Goal: Navigation & Orientation: Understand site structure

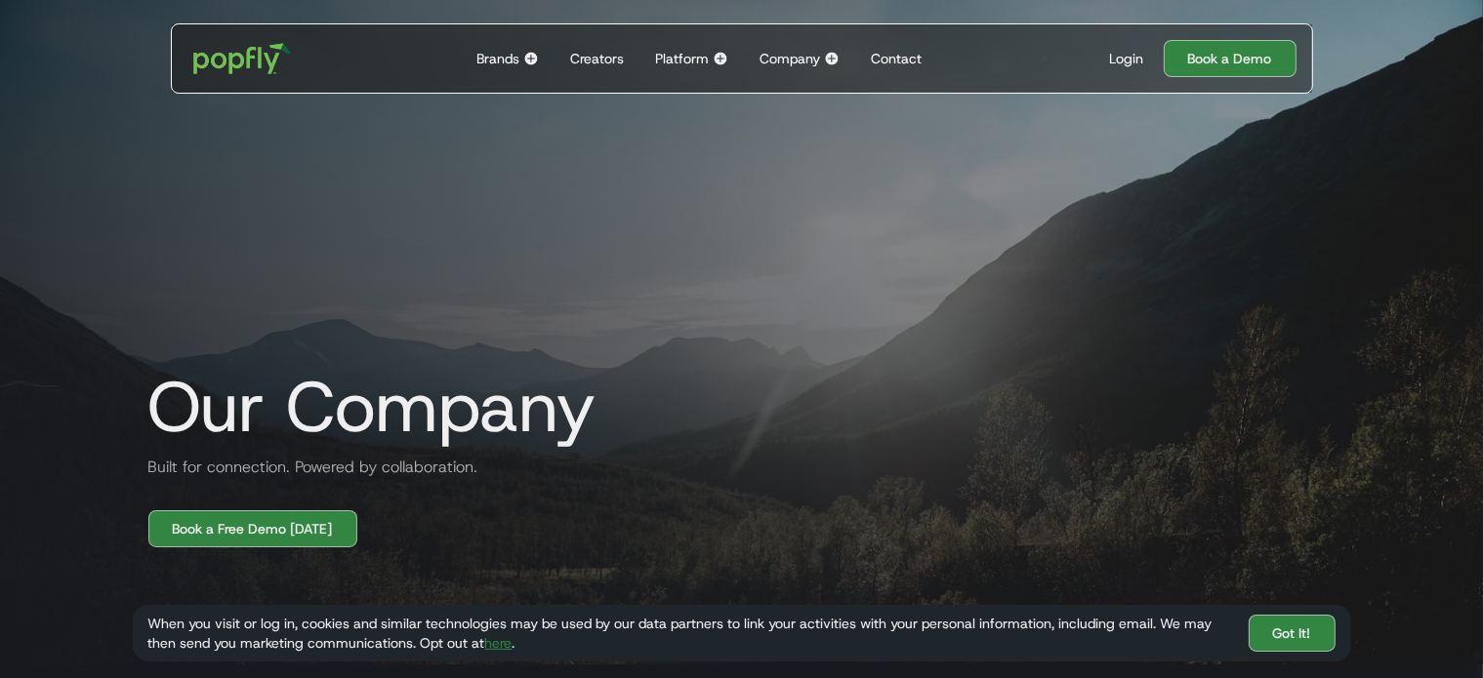
click at [795, 50] on div "Company" at bounding box center [789, 59] width 61 height 20
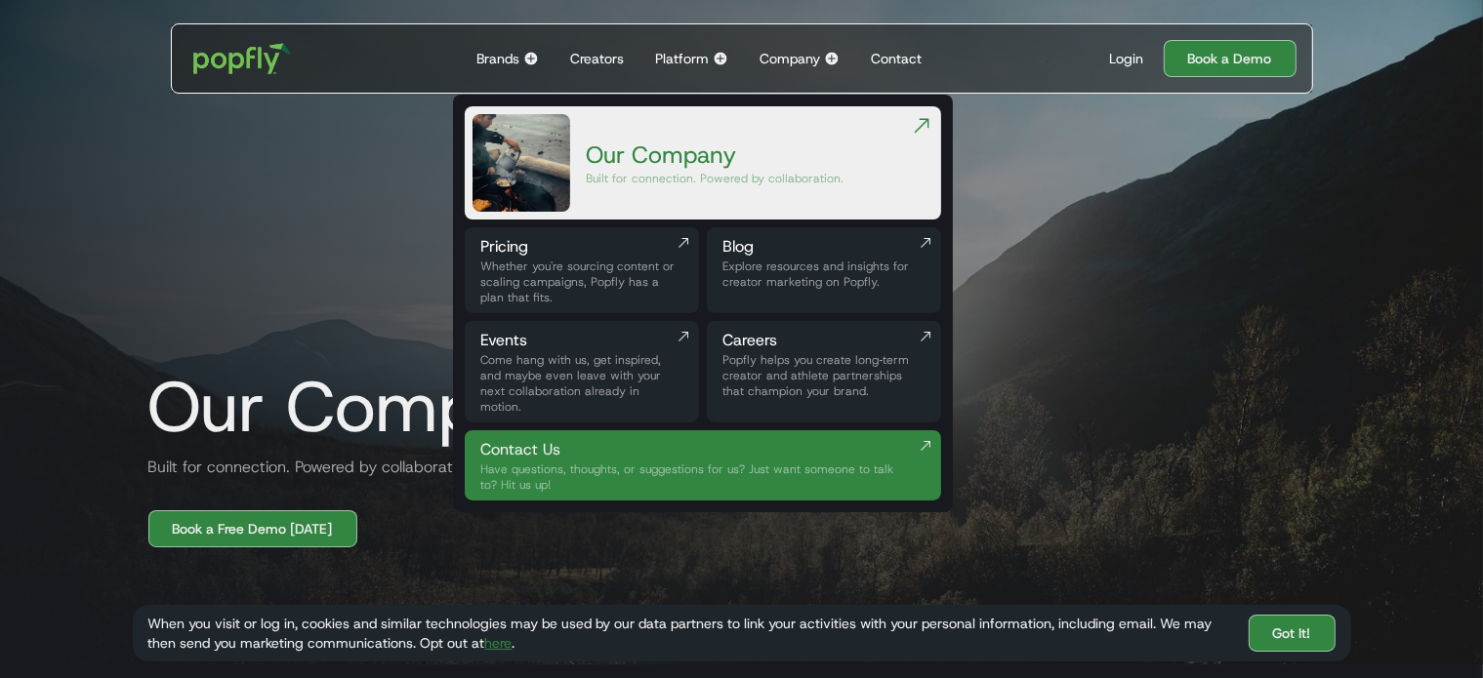
click at [508, 62] on div "Brands" at bounding box center [497, 59] width 43 height 20
click at [527, 62] on img at bounding box center [531, 59] width 16 height 16
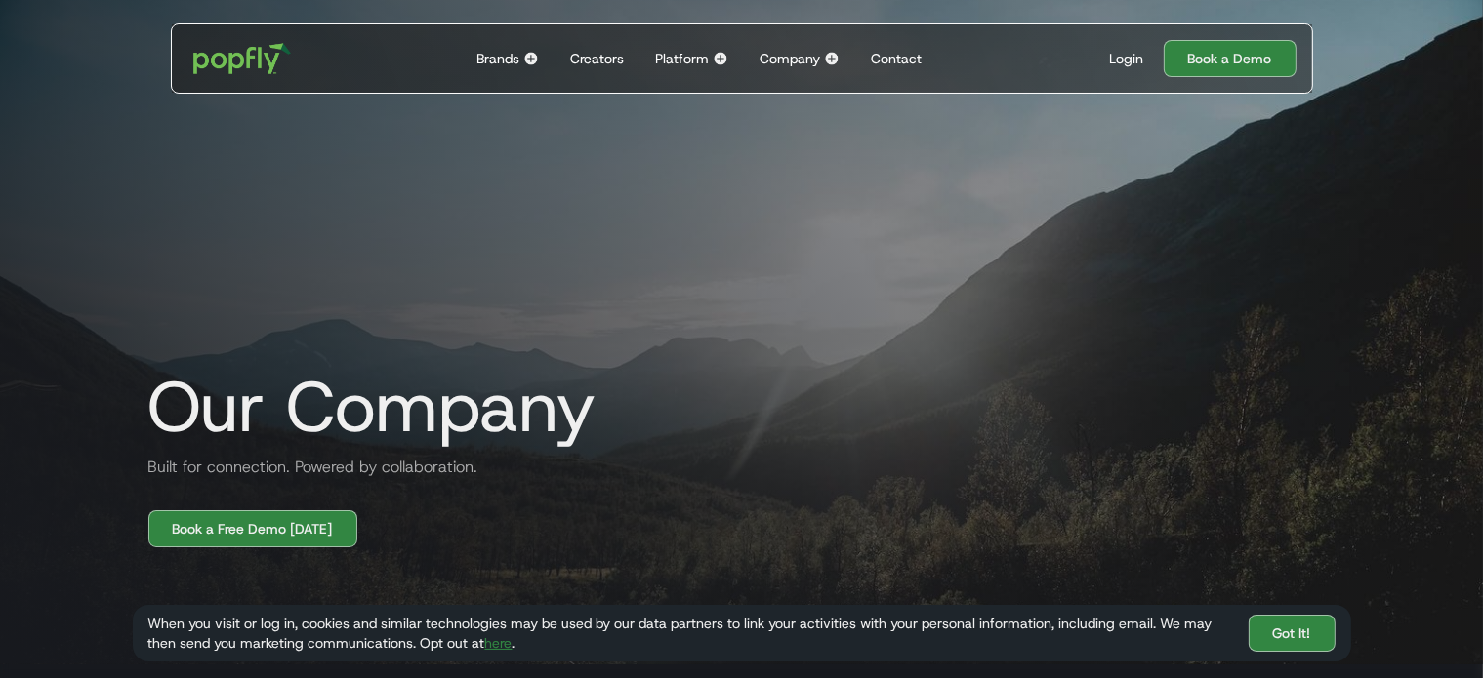
click at [532, 58] on img at bounding box center [531, 59] width 16 height 16
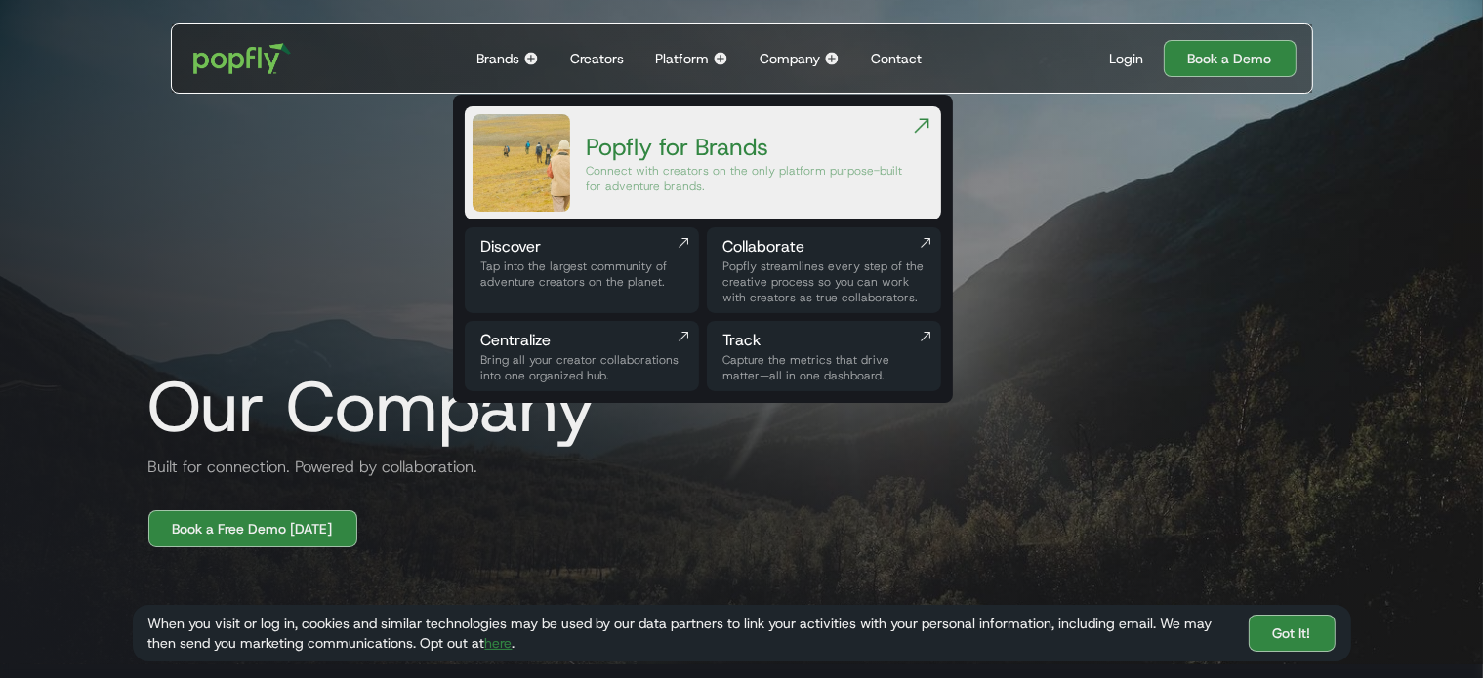
click at [834, 58] on img at bounding box center [832, 59] width 16 height 16
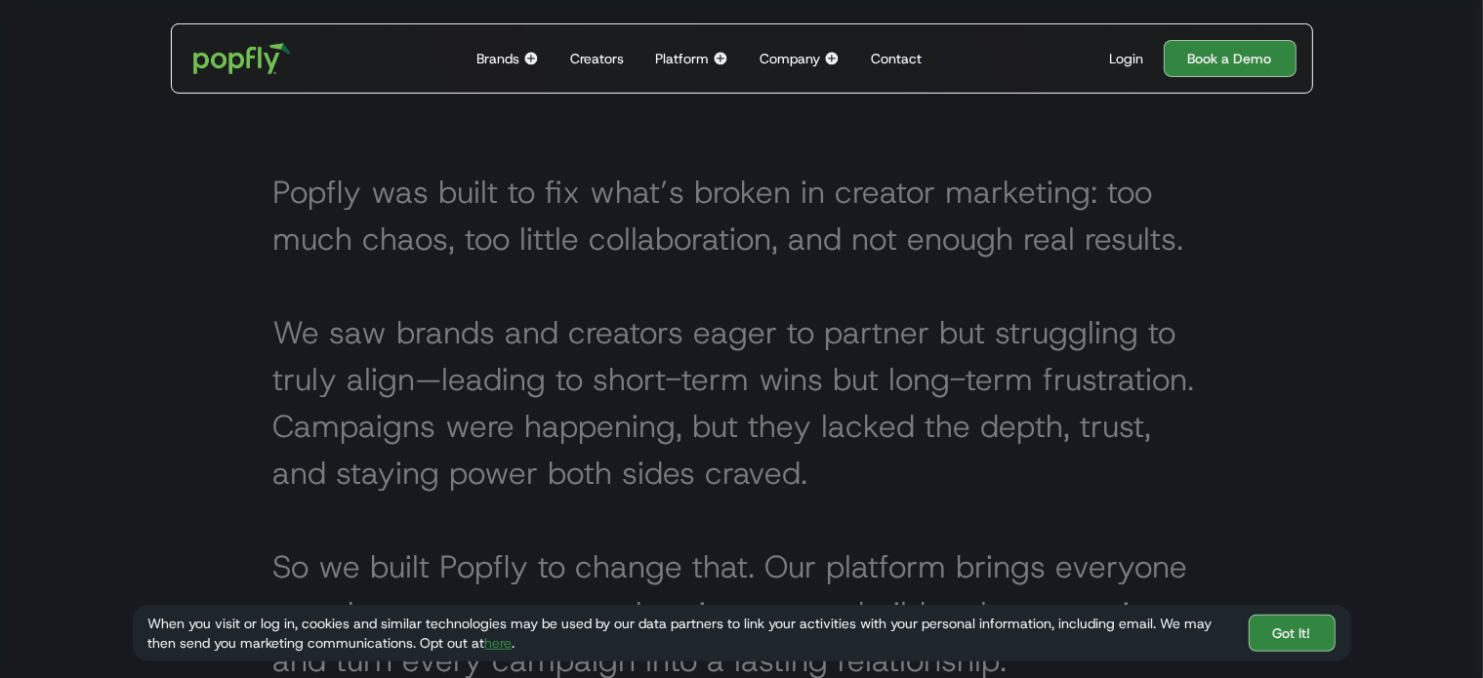
scroll to position [845, 0]
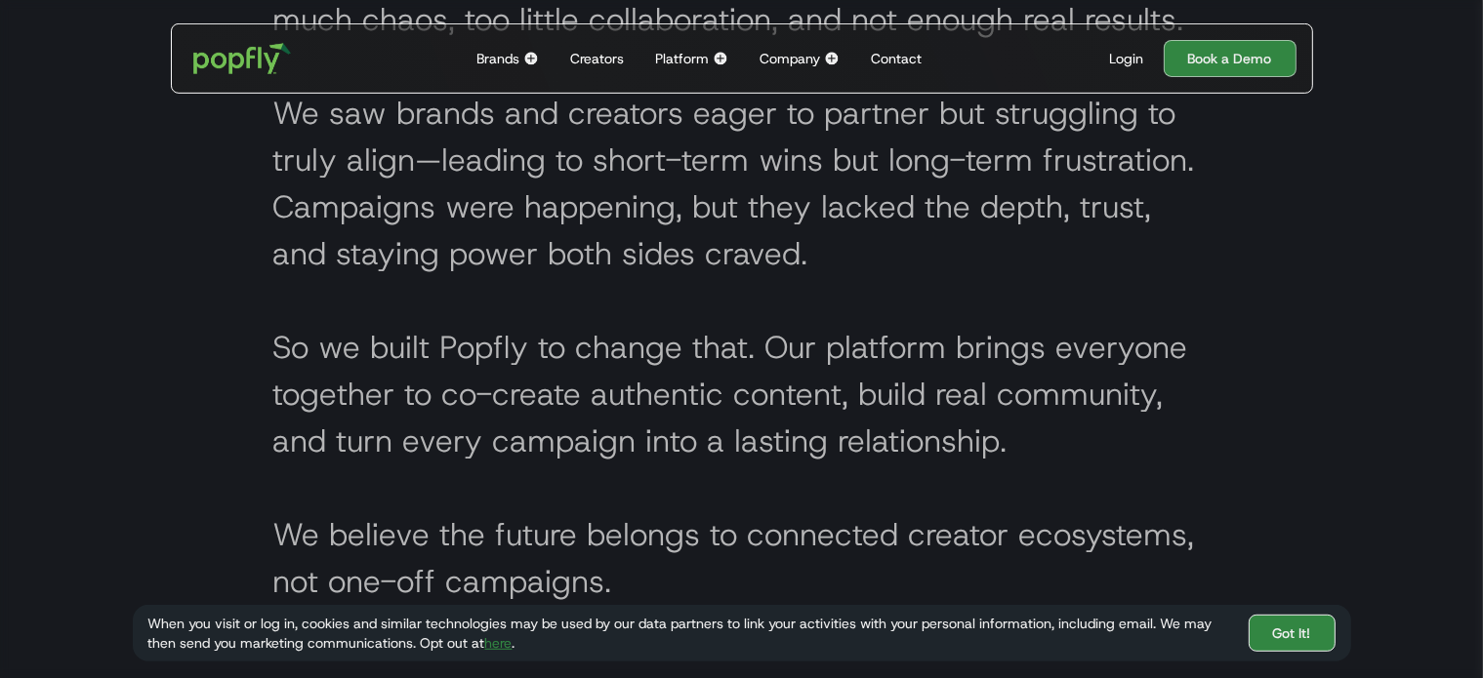
click at [1304, 639] on link "Got It!" at bounding box center [1292, 633] width 87 height 37
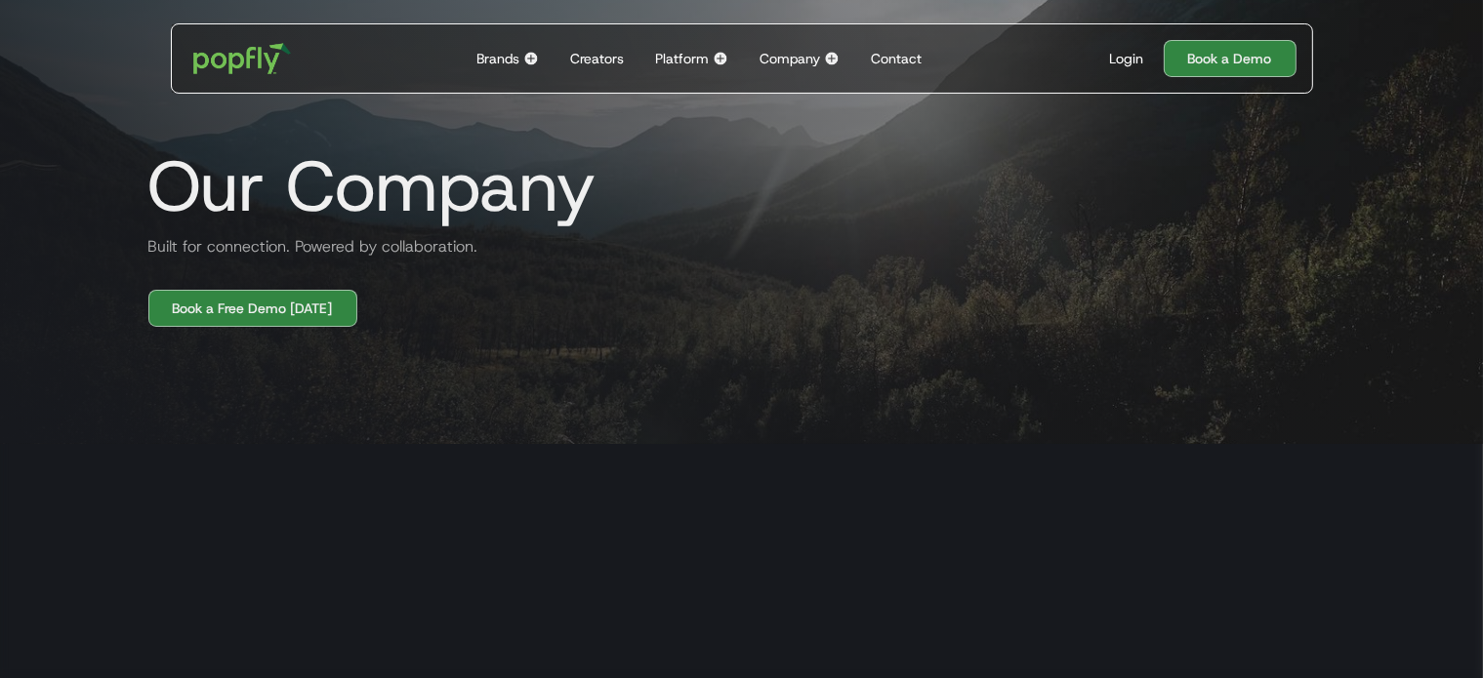
scroll to position [0, 0]
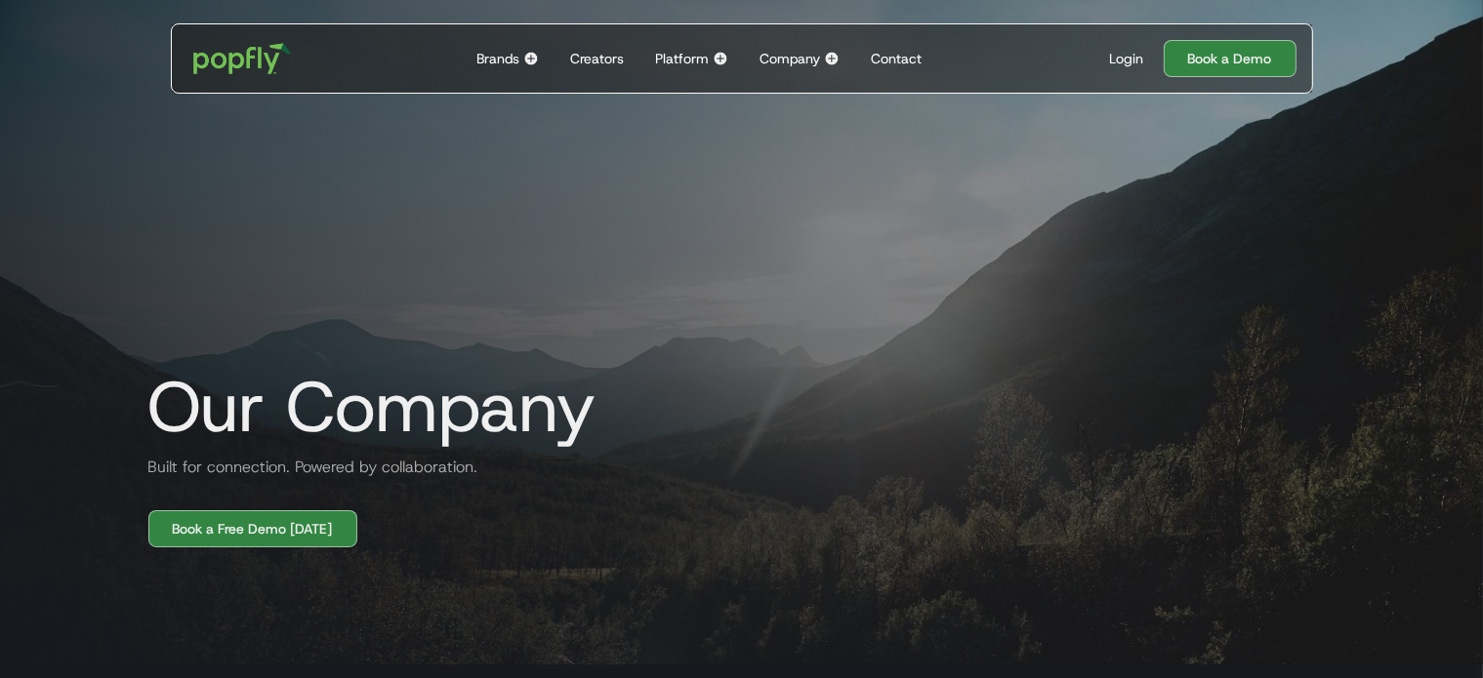
click at [720, 60] on img at bounding box center [721, 59] width 16 height 16
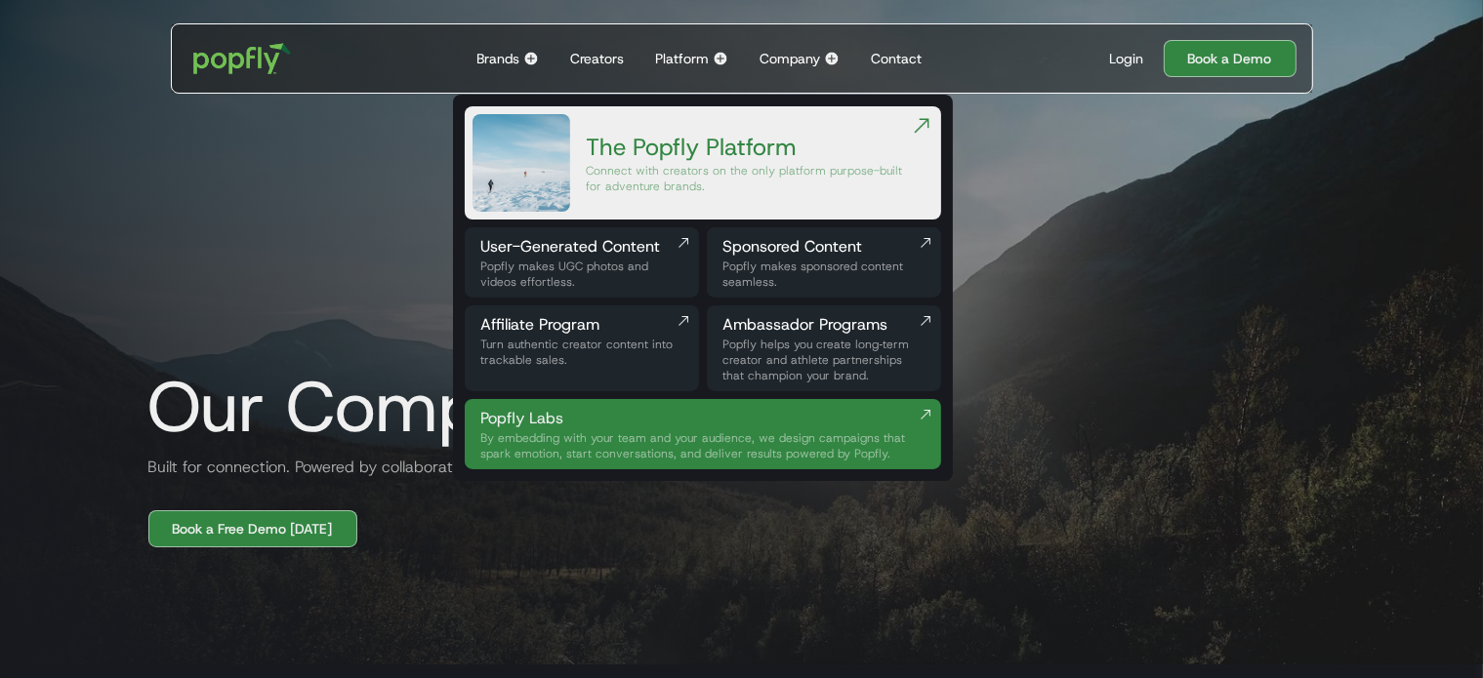
click at [769, 145] on div "The Popfly Platform" at bounding box center [748, 147] width 324 height 31
